Goal: Check status: Check status

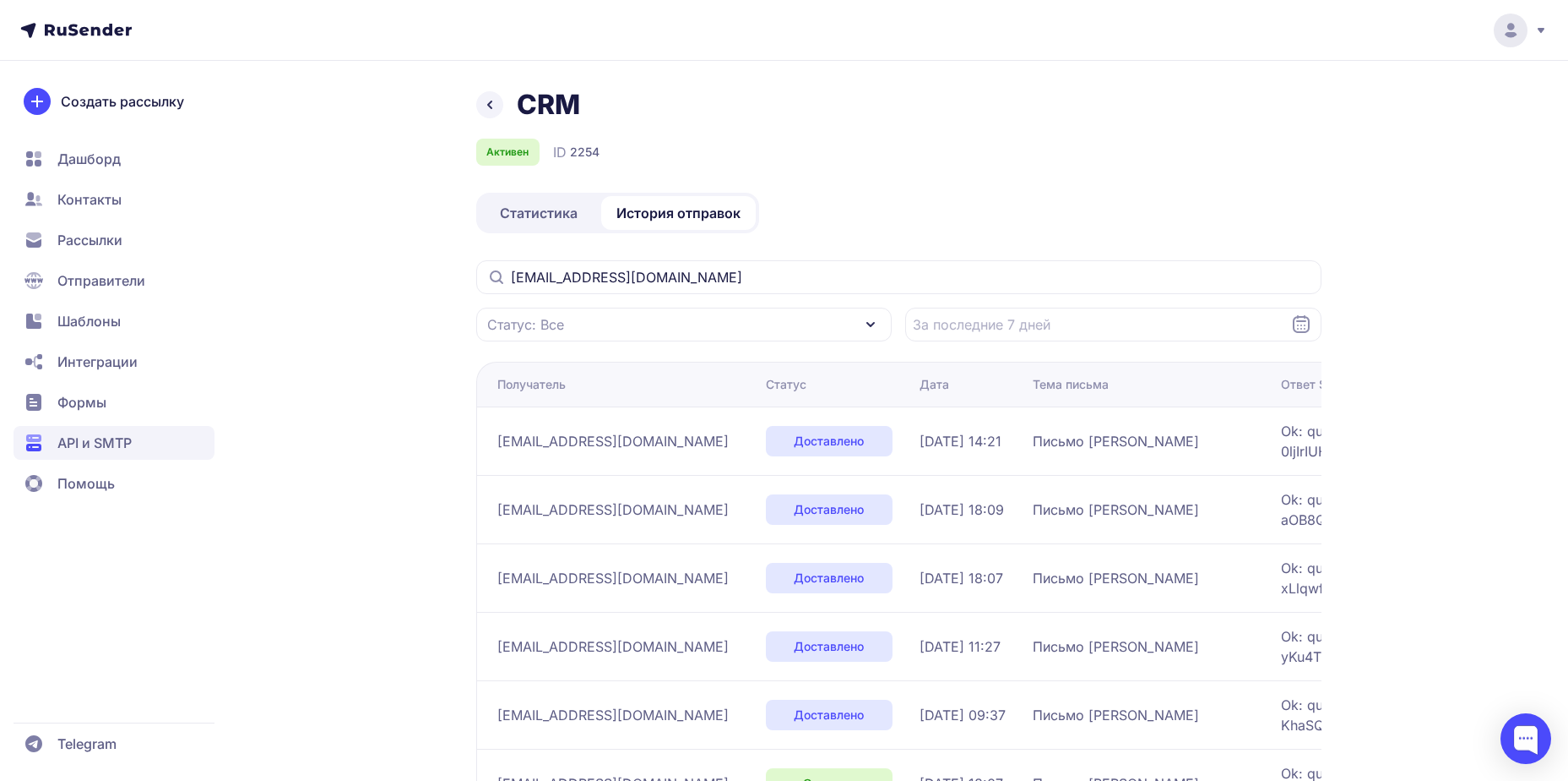
scroll to position [113, 0]
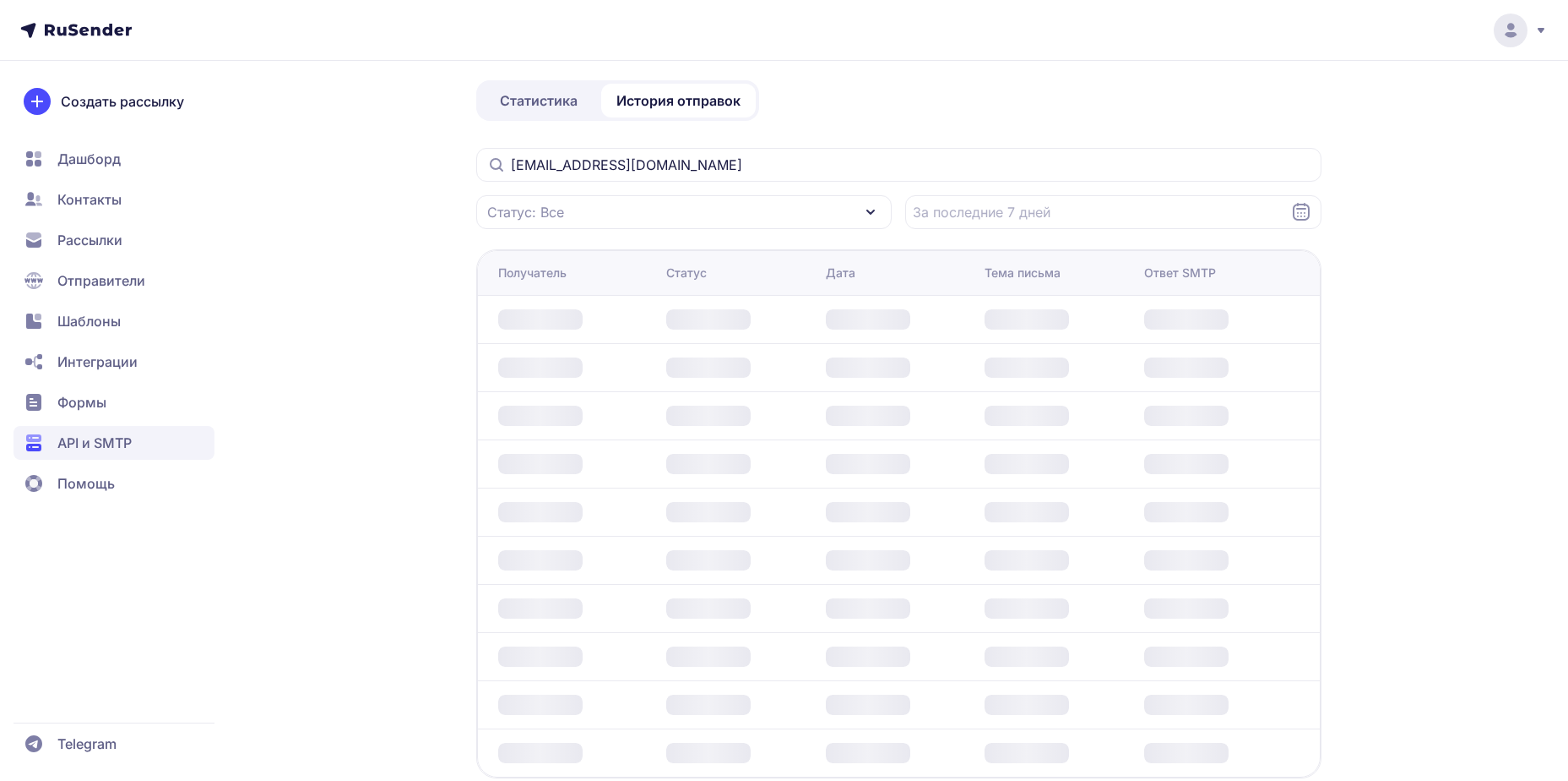
scroll to position [113, 0]
drag, startPoint x: 658, startPoint y: 168, endPoint x: 424, endPoint y: 165, distance: 234.0
click at [428, 169] on div "CRM Активен ID 2254 Статистика История отправок levnikitin@yandex.ru Статус: Вс…" at bounding box center [784, 396] width 1216 height 843
paste input "volgasergievsk@mail"
type input "volgasergievsk@mail.ru"
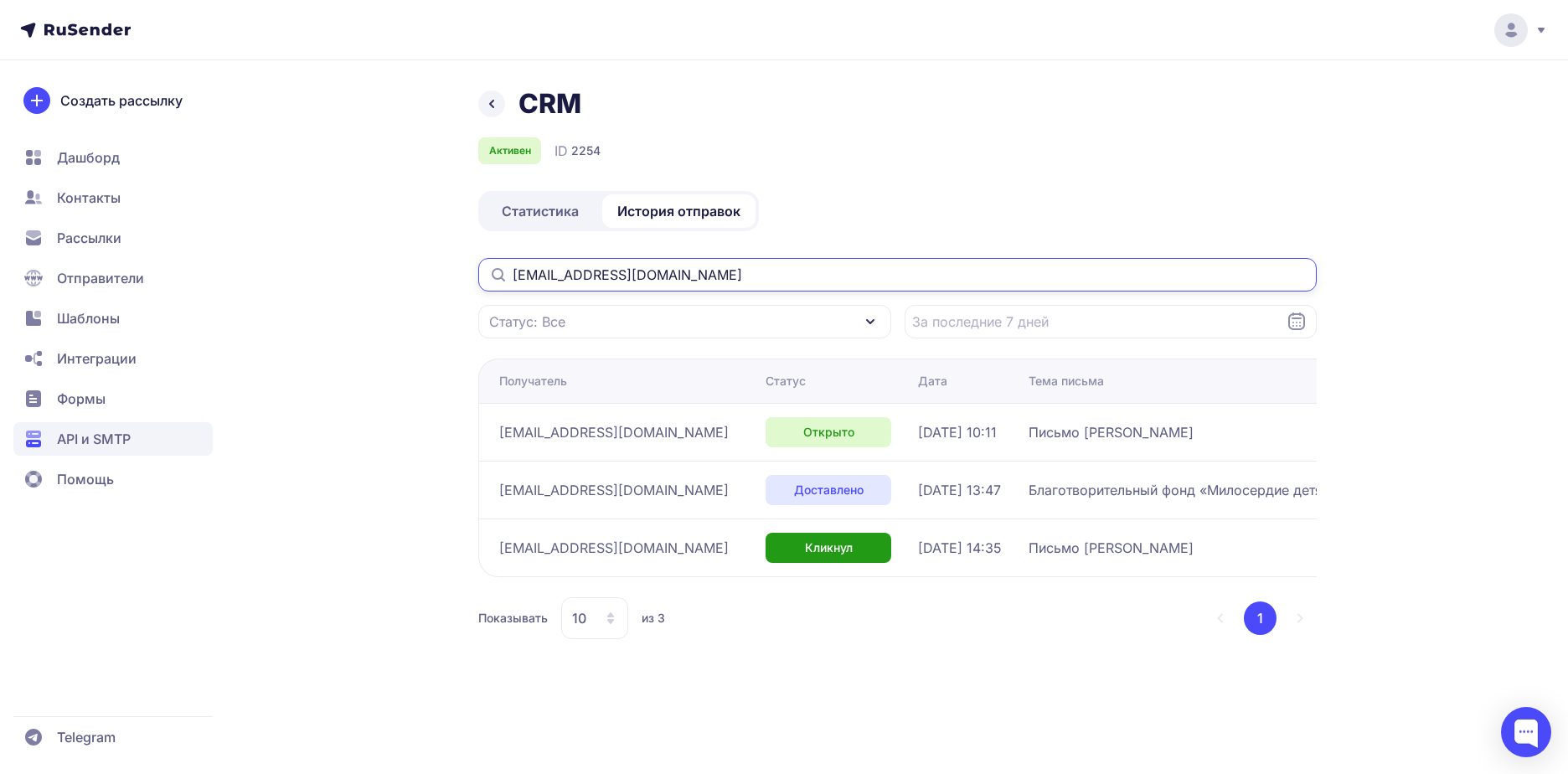
drag, startPoint x: 690, startPoint y: 280, endPoint x: 389, endPoint y: 260, distance: 301.7
click at [389, 260] on div "CRM Активен ID 2254 Статистика История отправок volgasergievsk@mail.ru Статус: …" at bounding box center [784, 383] width 1206 height 592
